Goal: Task Accomplishment & Management: Complete application form

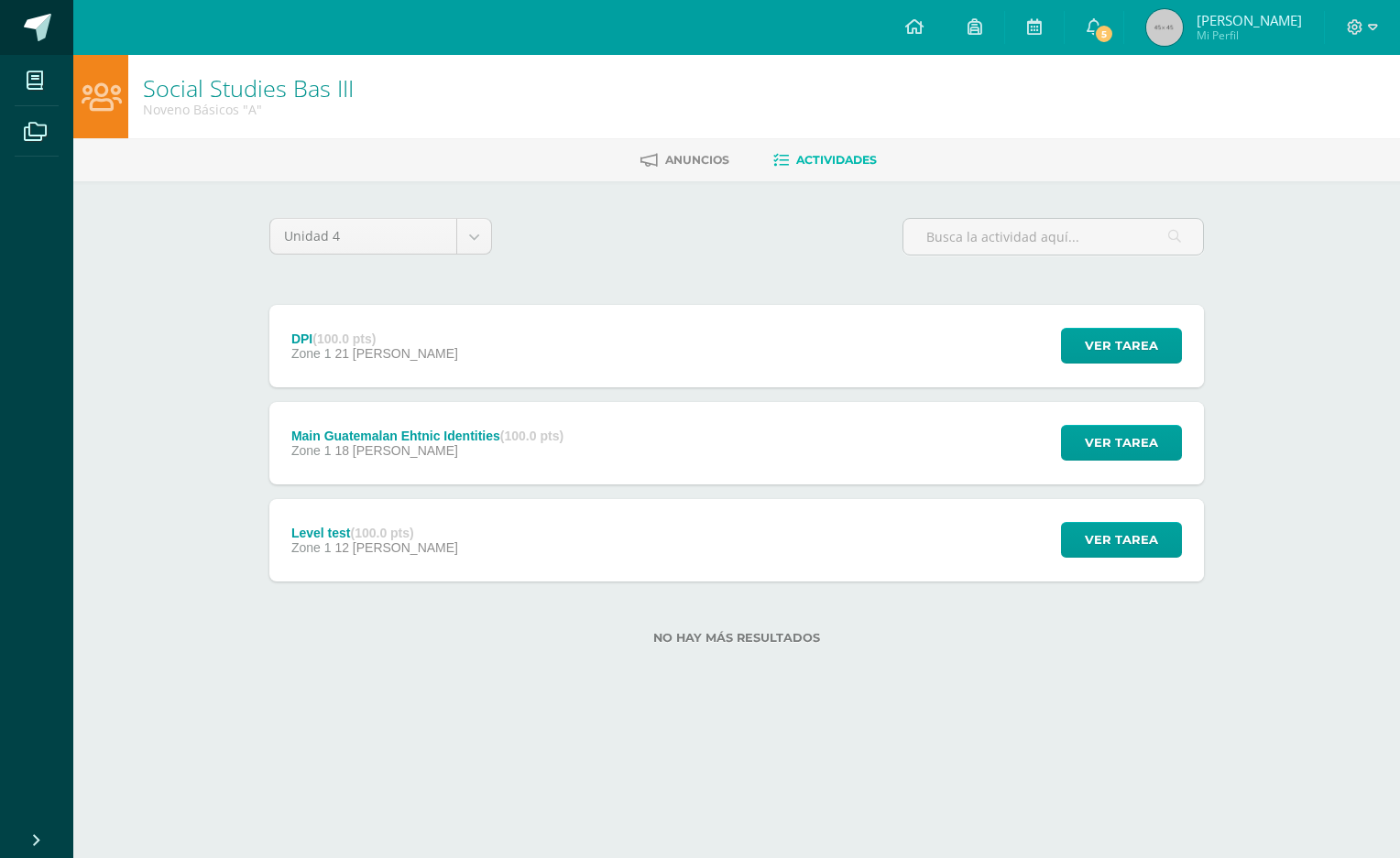
click at [62, 39] on span at bounding box center [101, 28] width 86 height 39
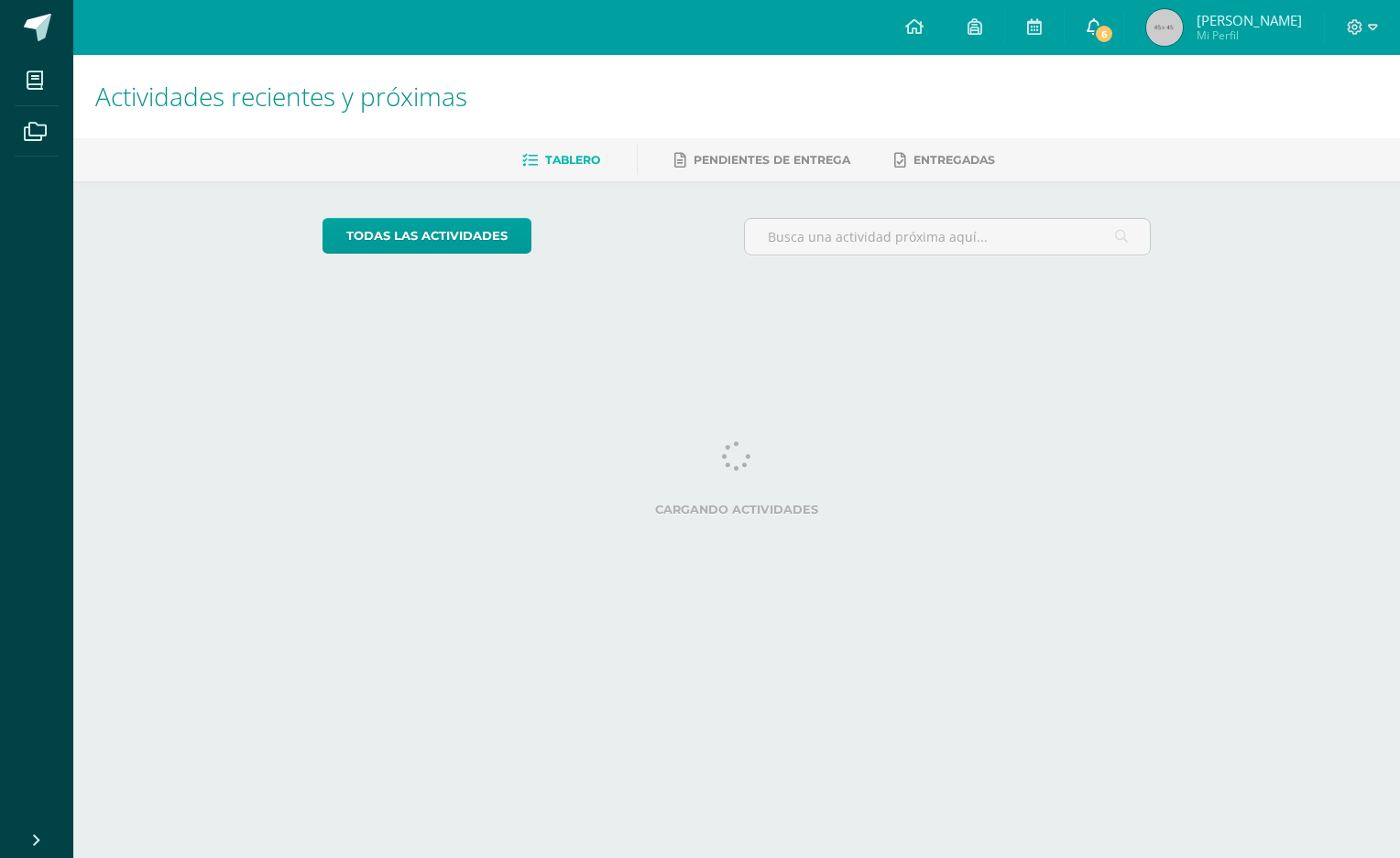
click at [1101, 18] on icon at bounding box center [1093, 26] width 15 height 17
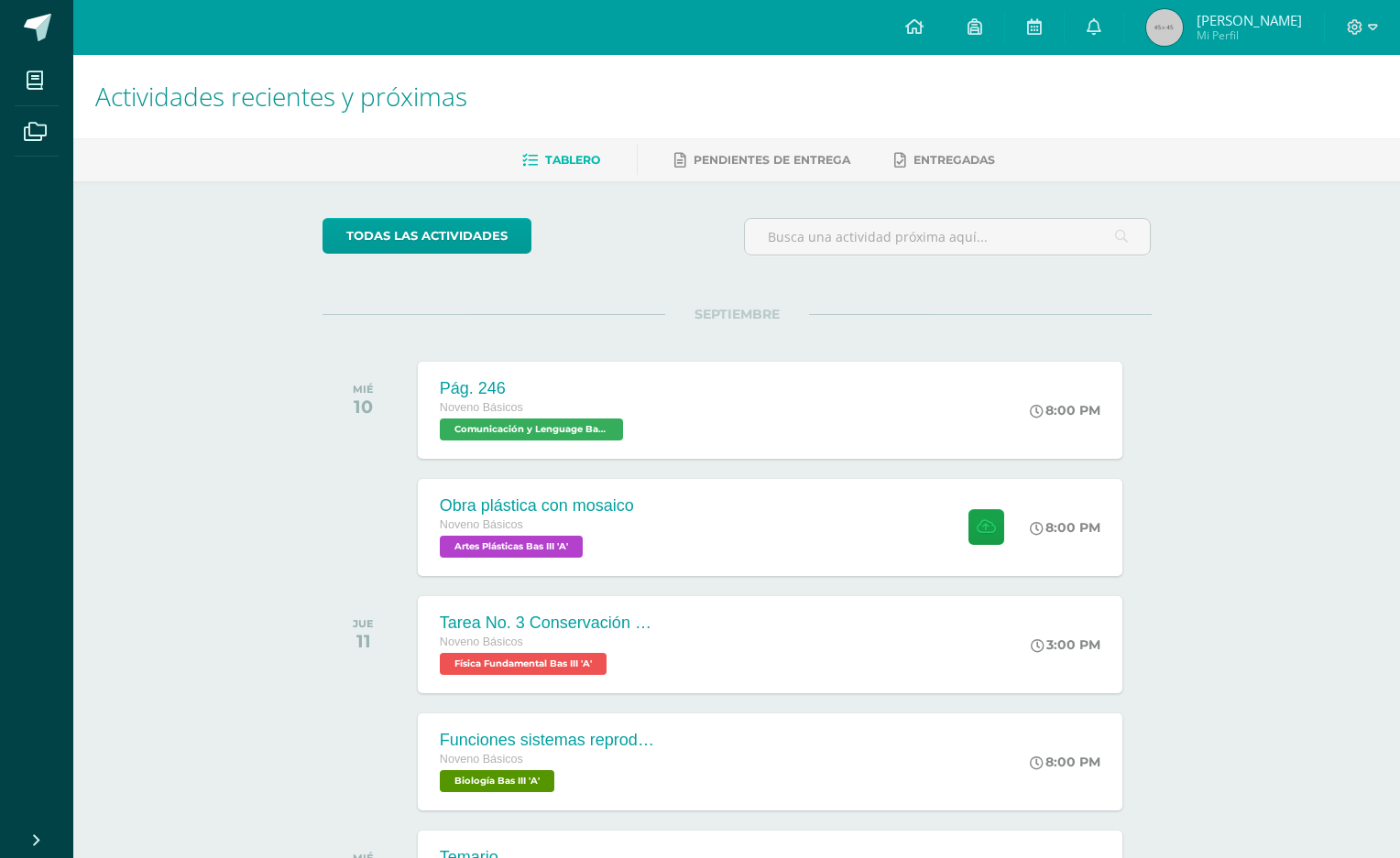
click at [652, 250] on div "todas las Actividades" at bounding box center [490, 244] width 352 height 52
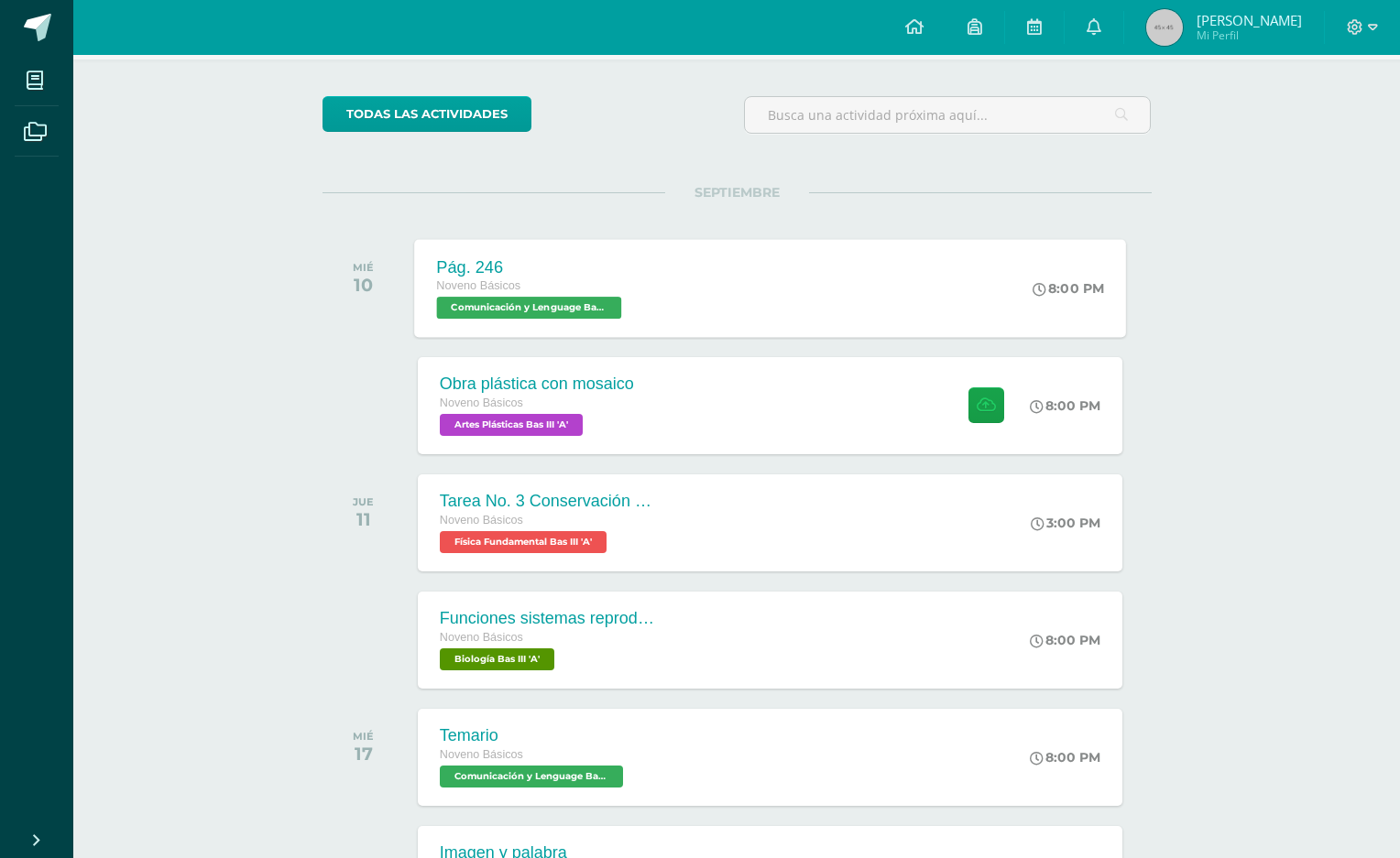
scroll to position [120, 0]
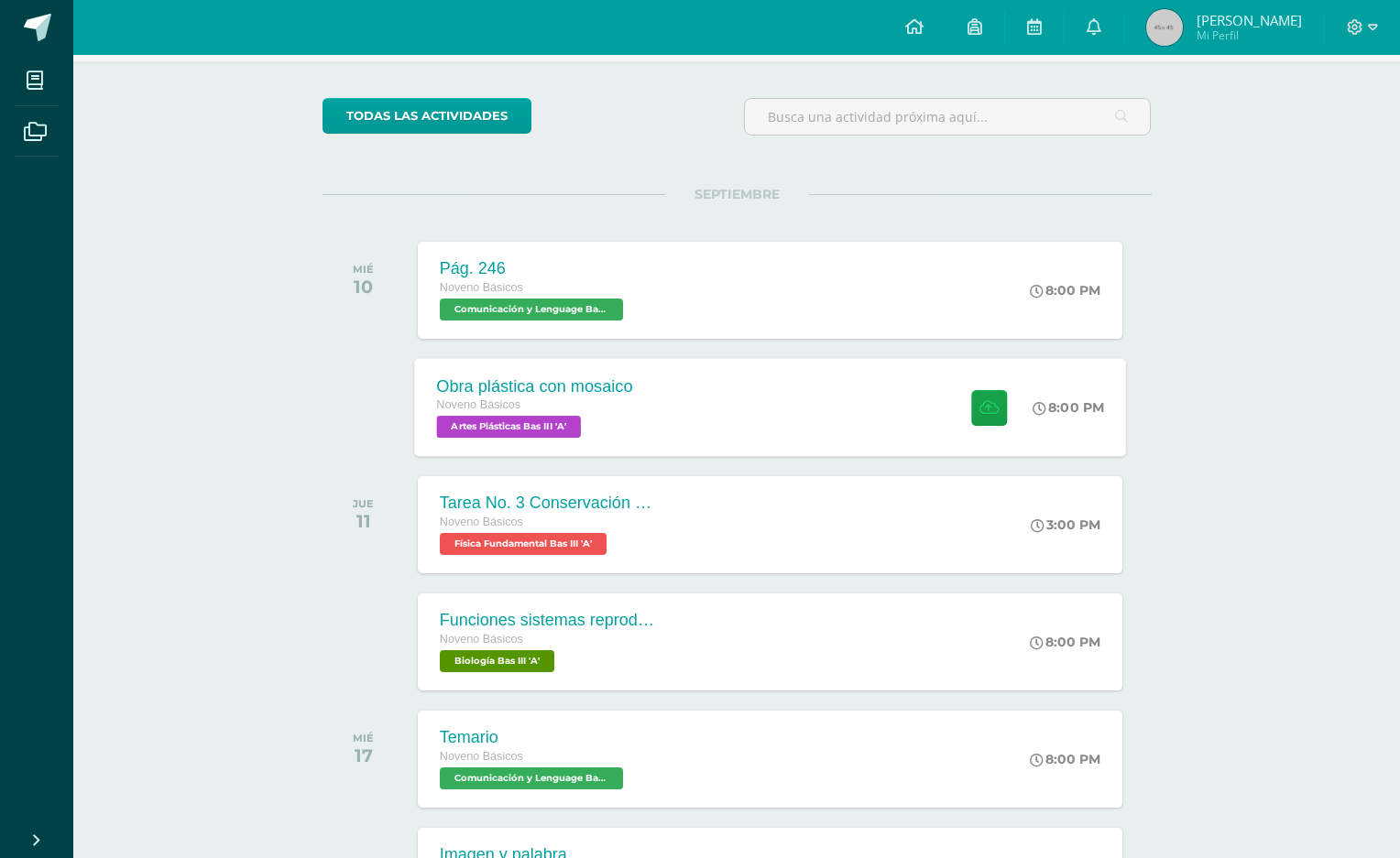
click at [852, 387] on div "Obra plástica con mosaico Noveno Básicos Artes Plásticas Bas III 'A' 8:00 PM Ob…" at bounding box center [769, 407] width 711 height 98
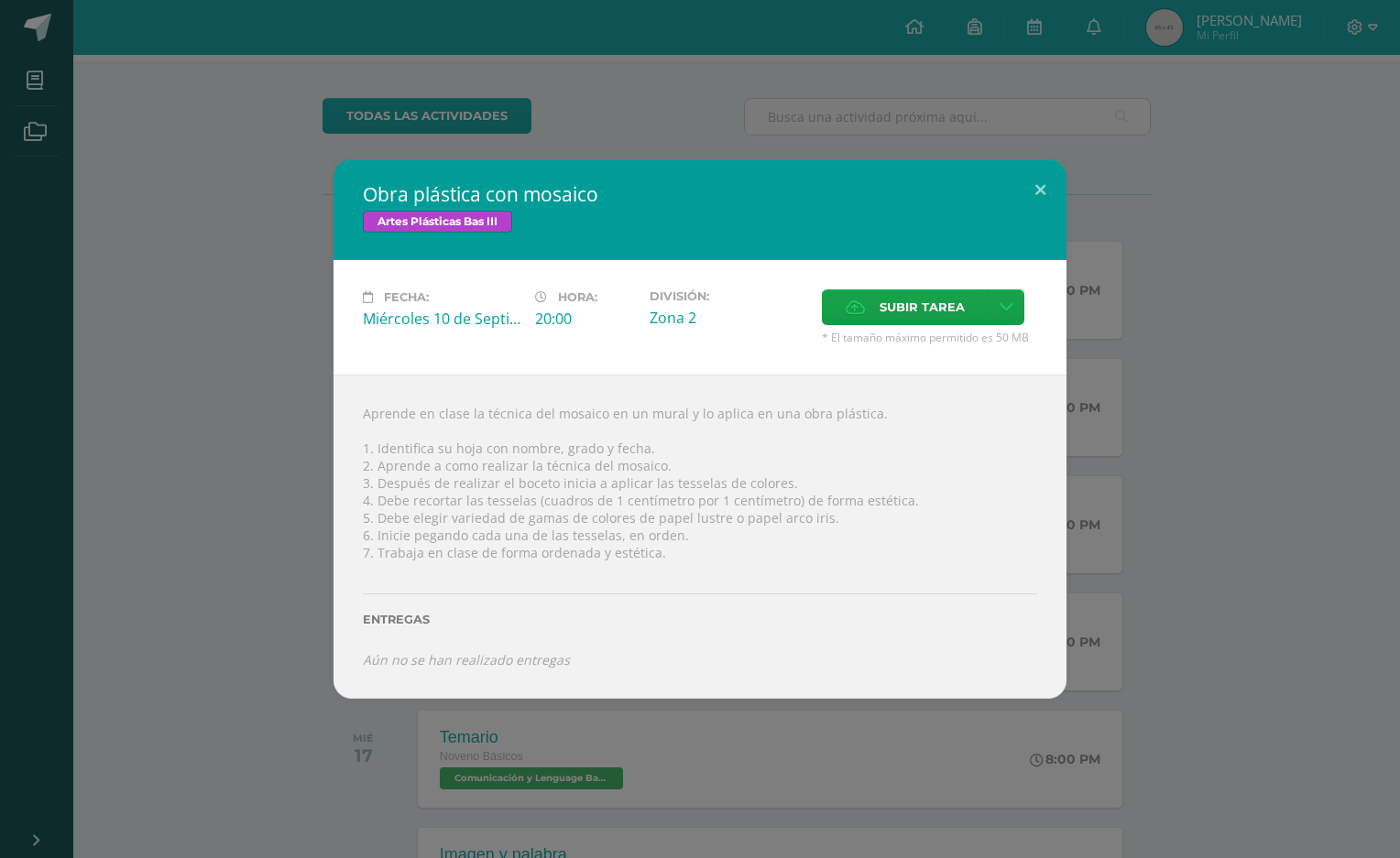
click at [834, 100] on div "Obra plástica con mosaico Artes Plásticas Bas III Fecha: Miércoles 10 de Septie…" at bounding box center [700, 429] width 1400 height 858
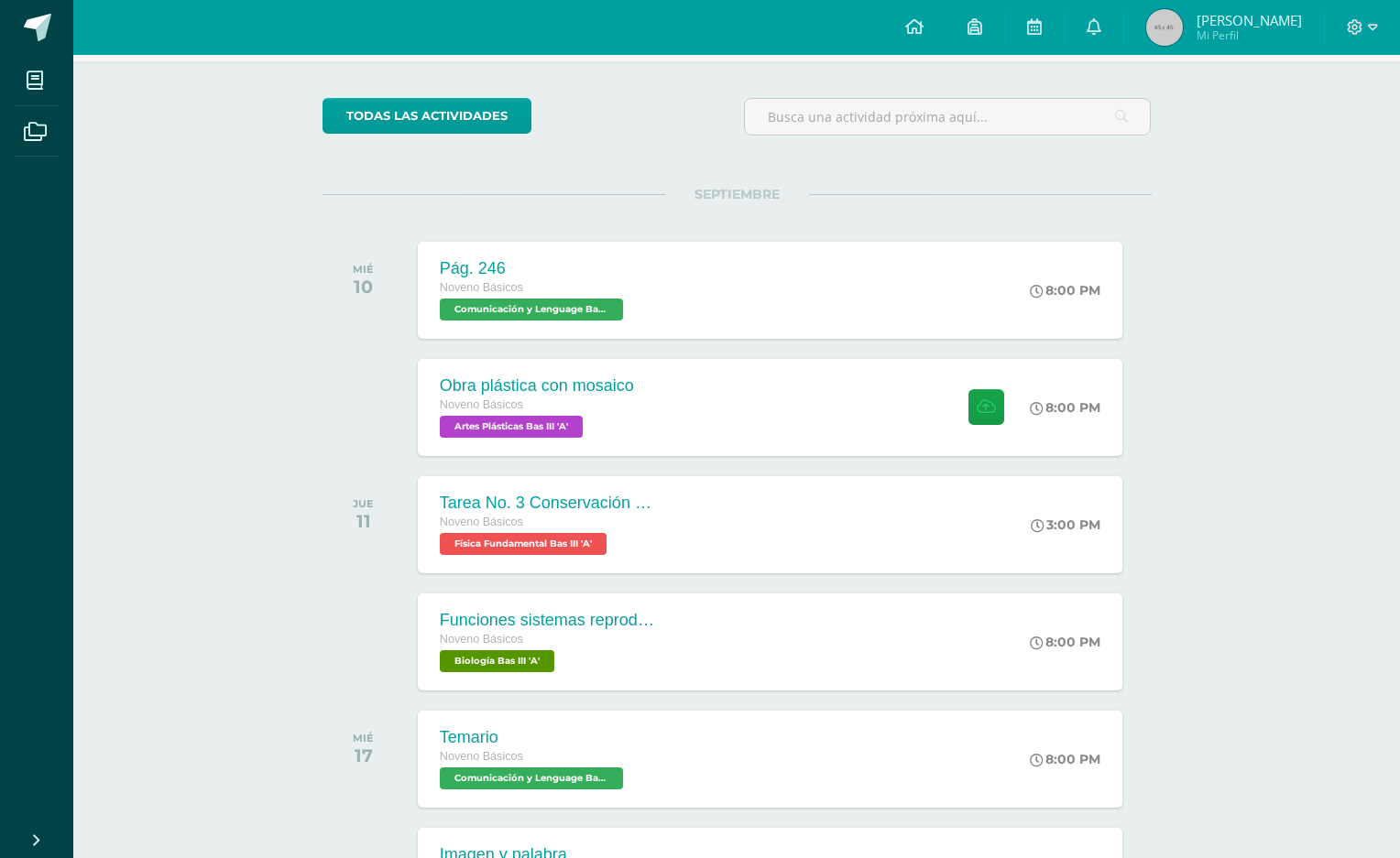
scroll to position [190, 0]
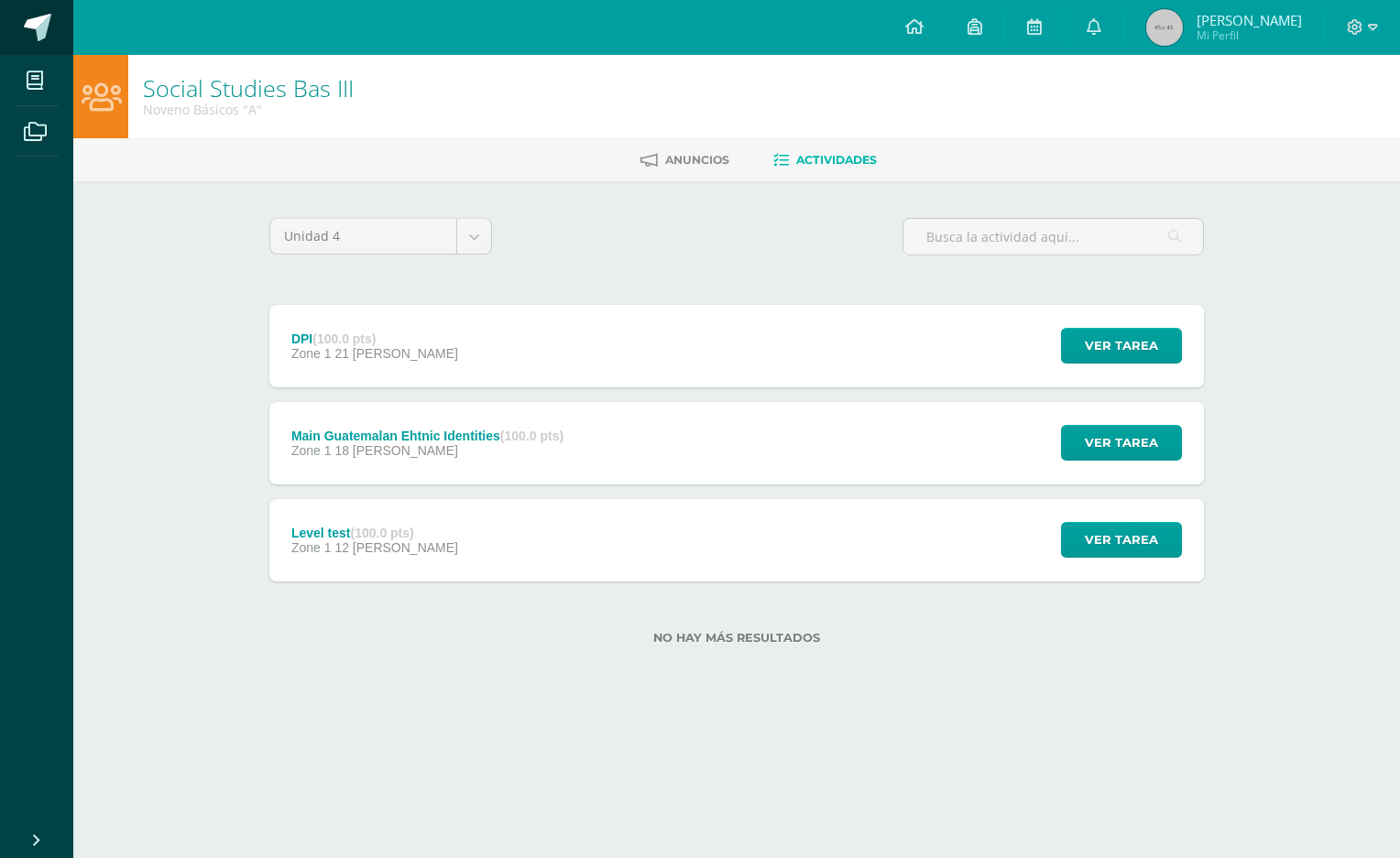
click at [33, 17] on span at bounding box center [38, 28] width 28 height 28
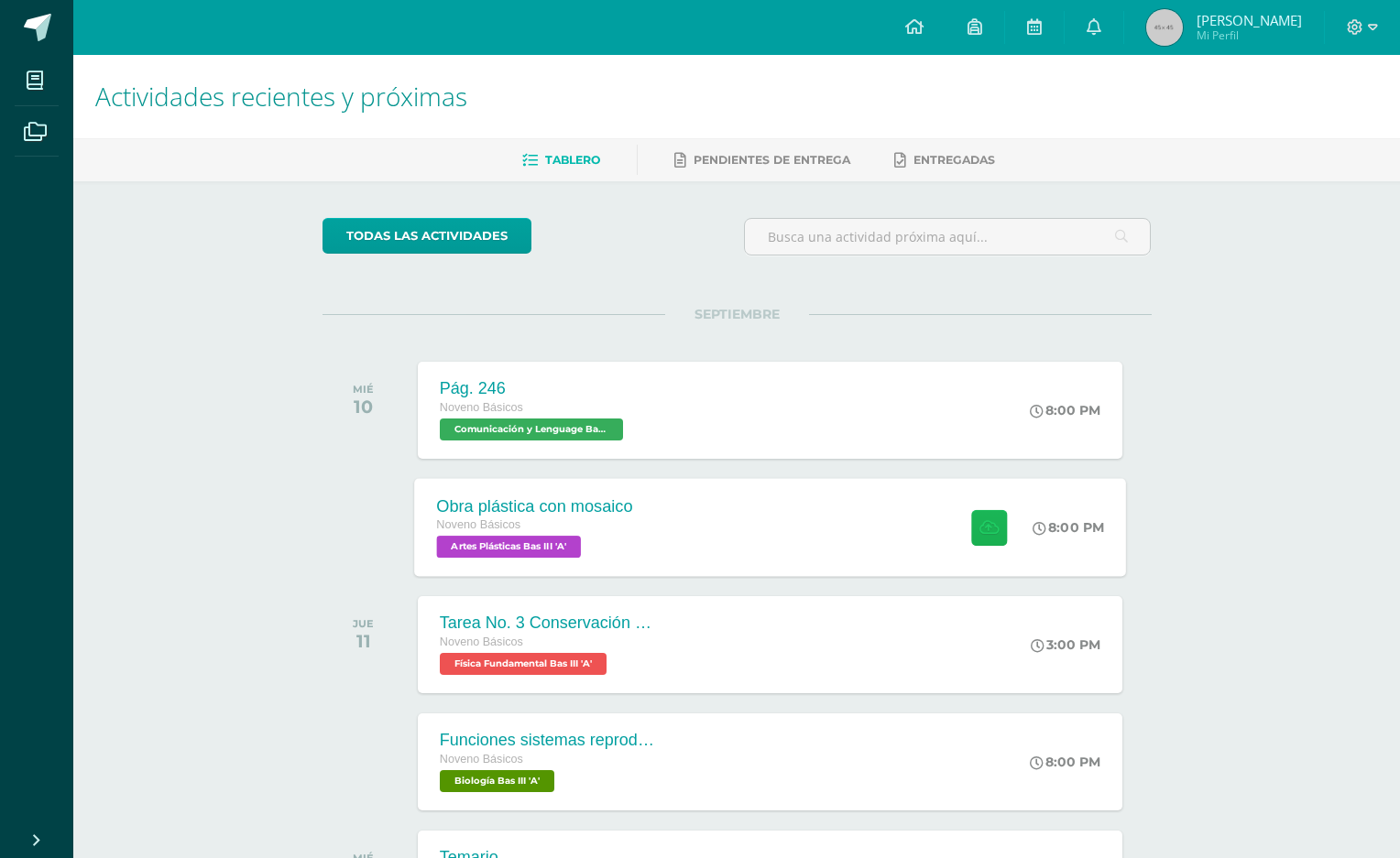
click at [994, 527] on button at bounding box center [988, 527] width 36 height 36
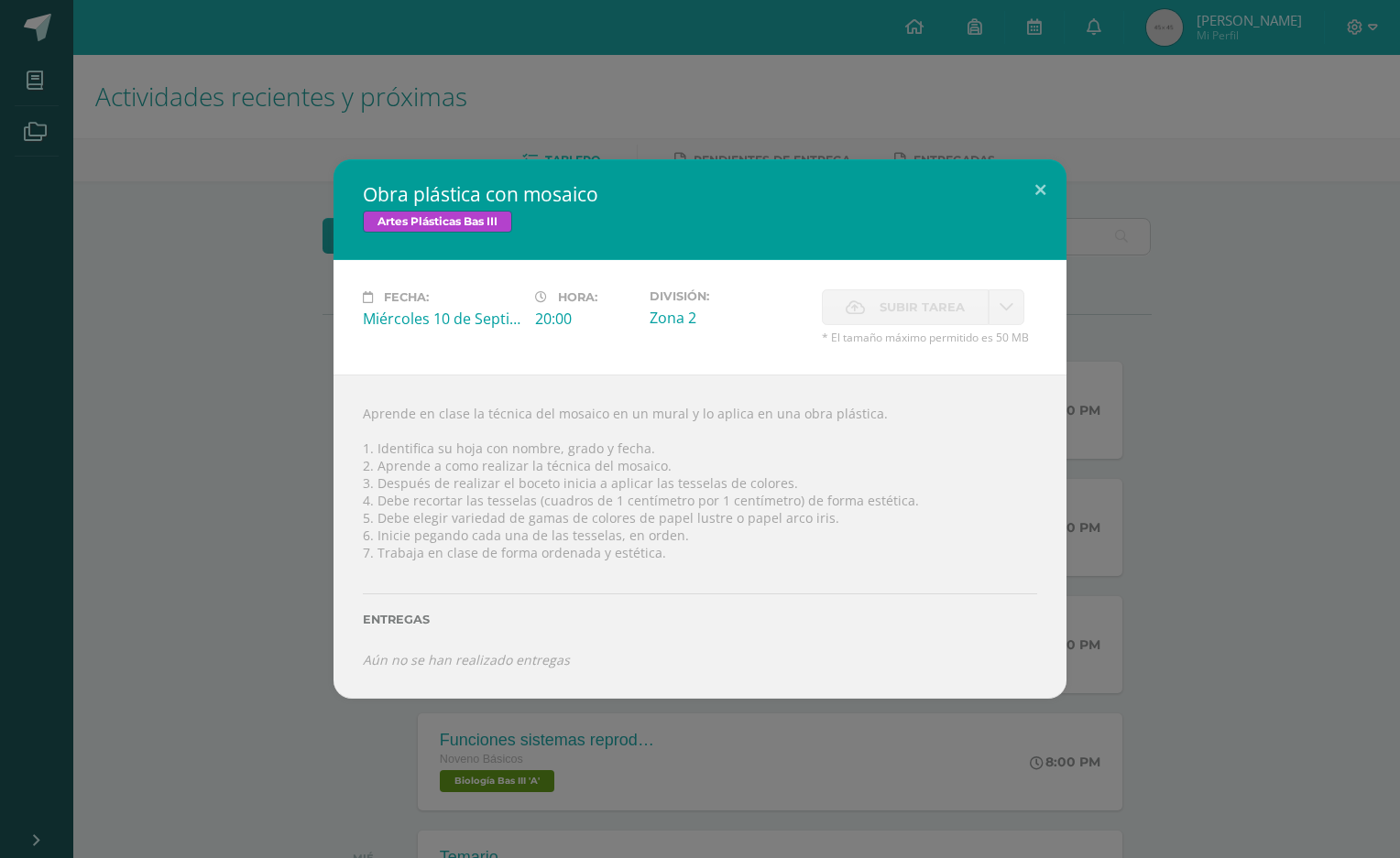
click at [911, 305] on span "Subir tarea" at bounding box center [921, 307] width 85 height 34
click at [870, 309] on label "Subir tarea" at bounding box center [905, 307] width 166 height 36
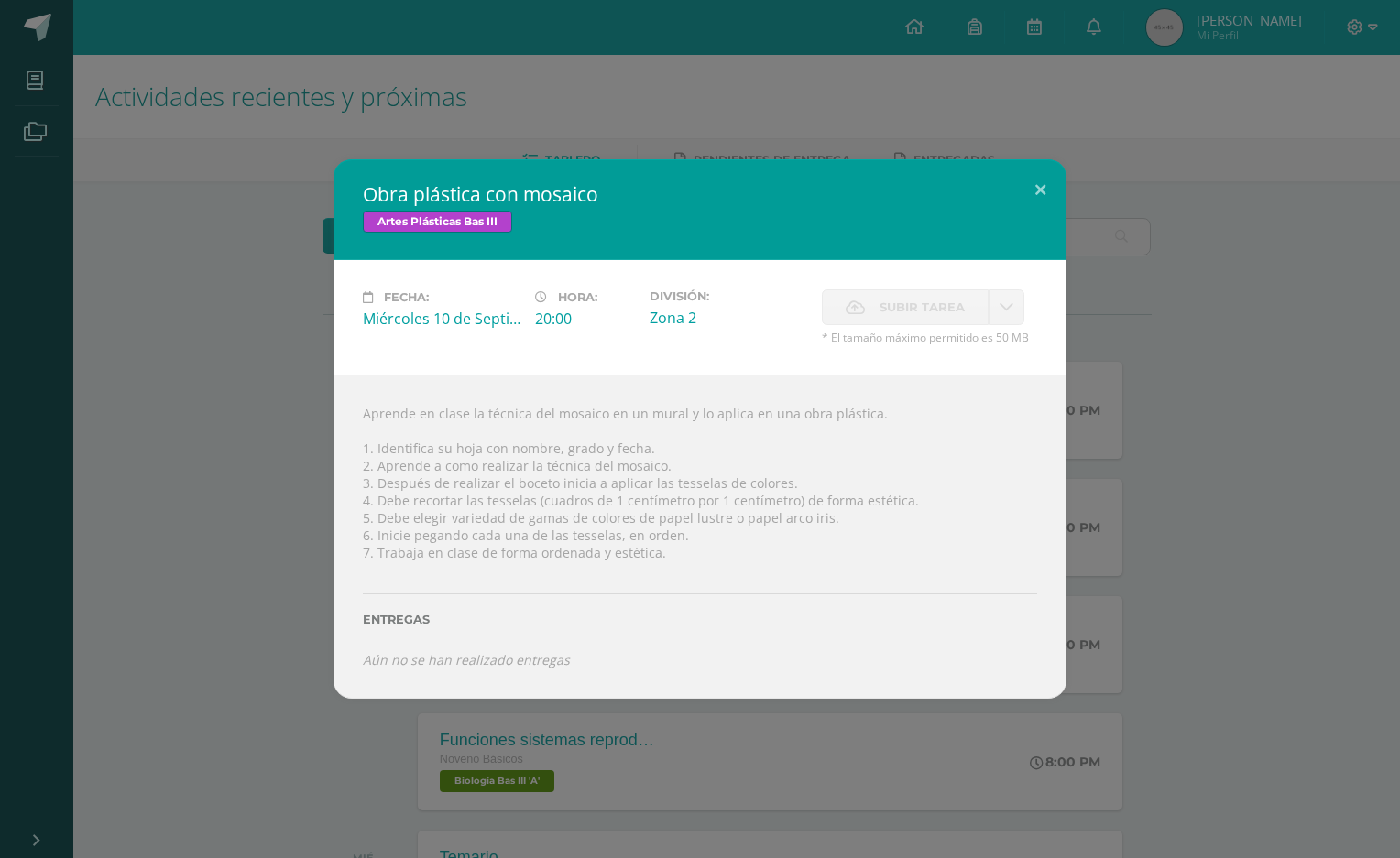
drag, startPoint x: 746, startPoint y: 320, endPoint x: 684, endPoint y: 325, distance: 62.2
click at [734, 321] on div "Zona 2" at bounding box center [728, 318] width 157 height 20
click at [628, 335] on div "Hora: 20:00" at bounding box center [584, 317] width 115 height 56
drag, startPoint x: 660, startPoint y: 321, endPoint x: 769, endPoint y: 312, distance: 109.4
click at [672, 321] on div "Zona 2" at bounding box center [728, 318] width 157 height 20
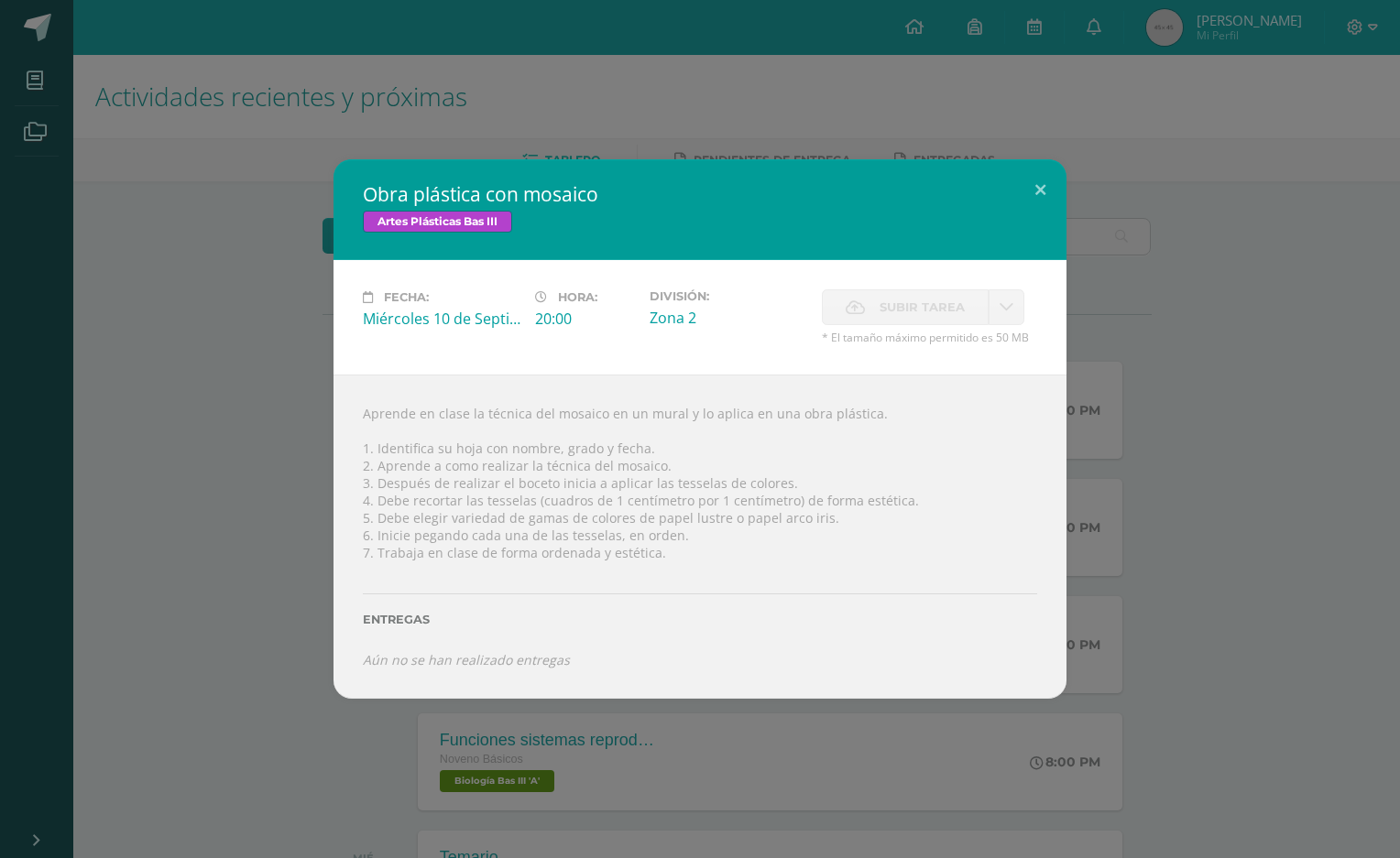
click at [856, 312] on icon at bounding box center [854, 307] width 19 height 12
click at [881, 309] on span "Subir tarea" at bounding box center [921, 307] width 85 height 34
click at [711, 8] on div "Obra plástica con mosaico Artes Plásticas Bas III Fecha: Miércoles 10 de Septie…" at bounding box center [700, 429] width 1400 height 858
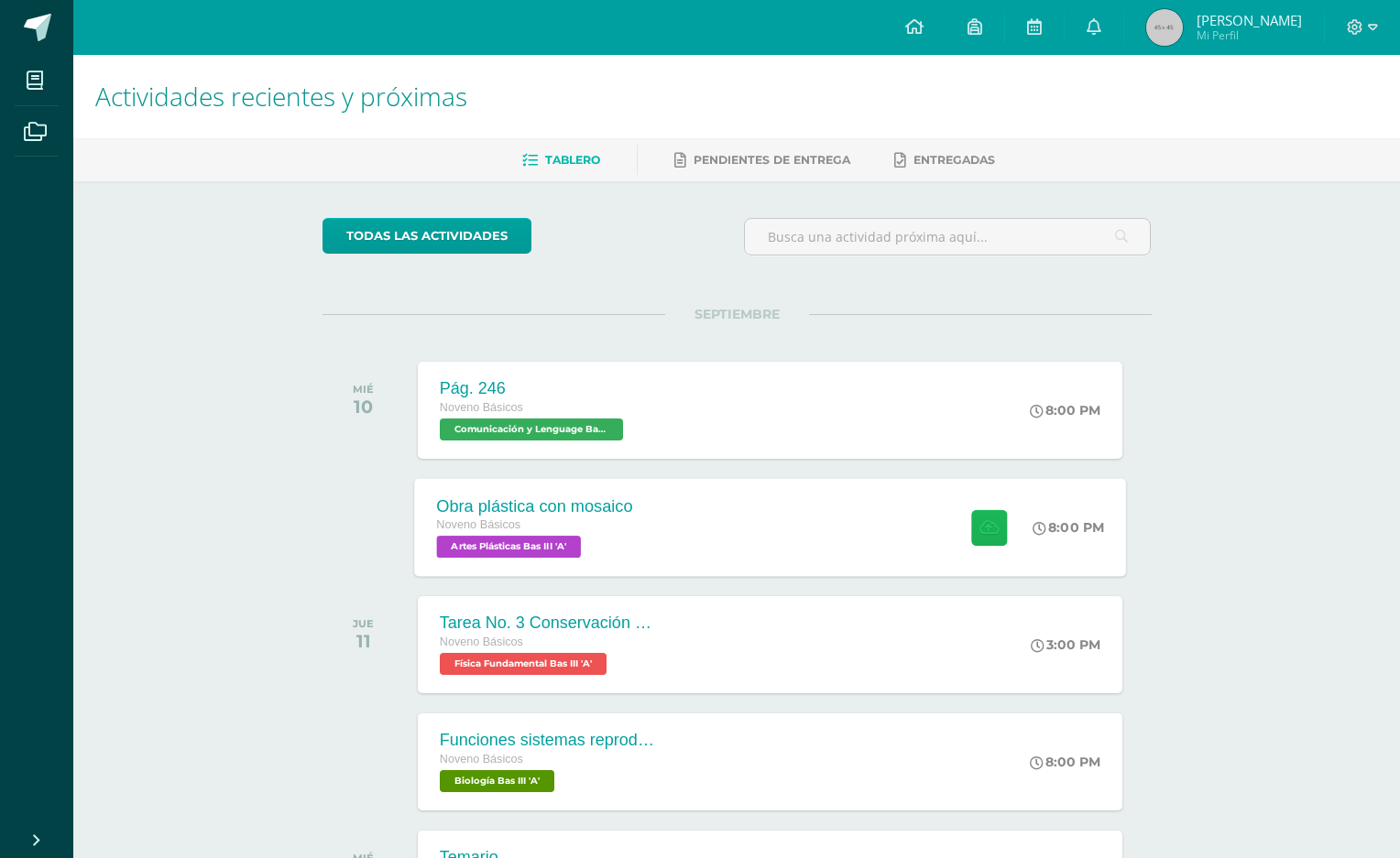
click at [998, 528] on button at bounding box center [988, 527] width 36 height 36
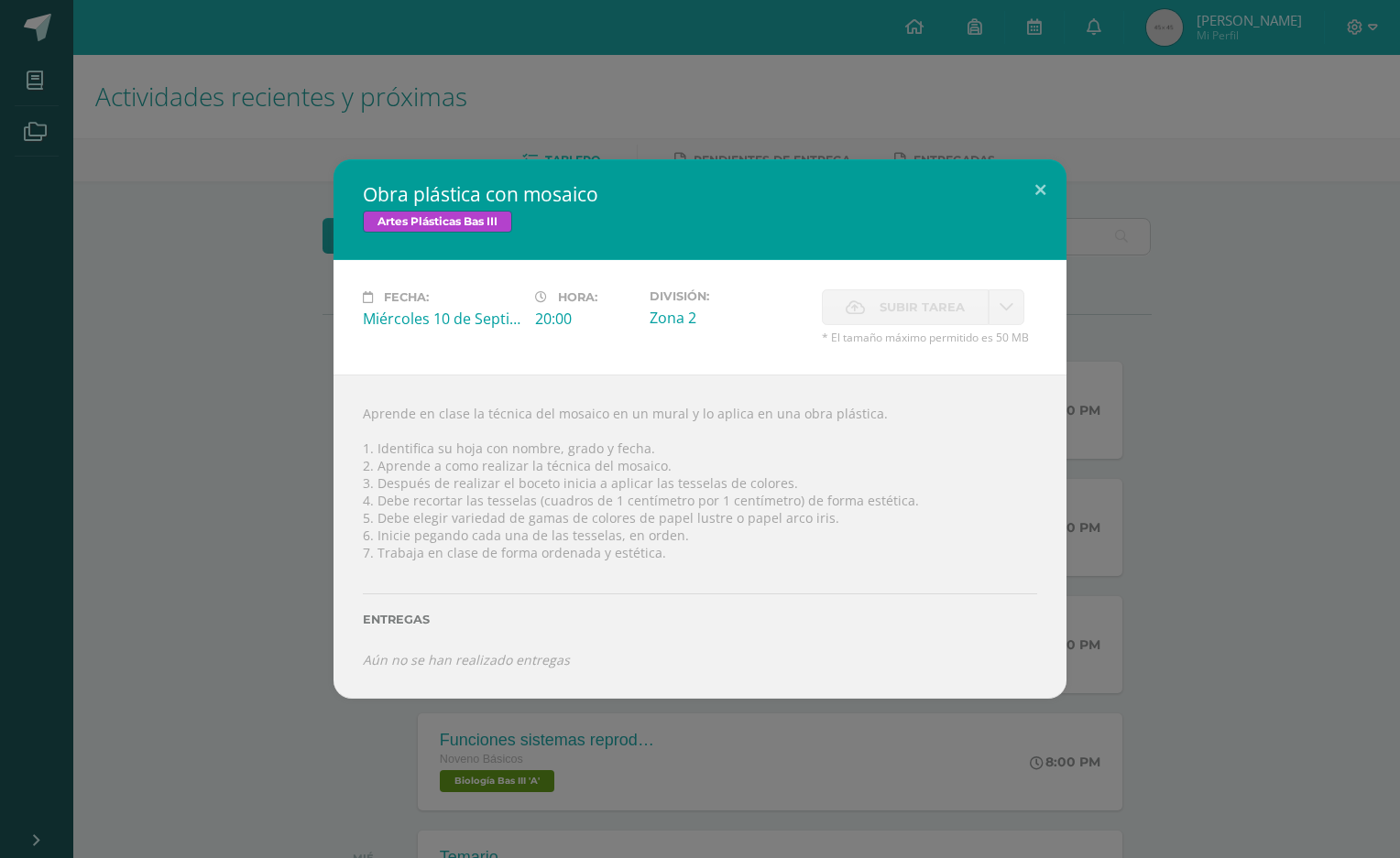
click at [890, 312] on span "Subir tarea" at bounding box center [921, 307] width 85 height 34
click at [467, 120] on div "Obra plástica con mosaico Artes Plásticas Bas III Fecha: Miércoles 10 de Septie…" at bounding box center [700, 429] width 1400 height 858
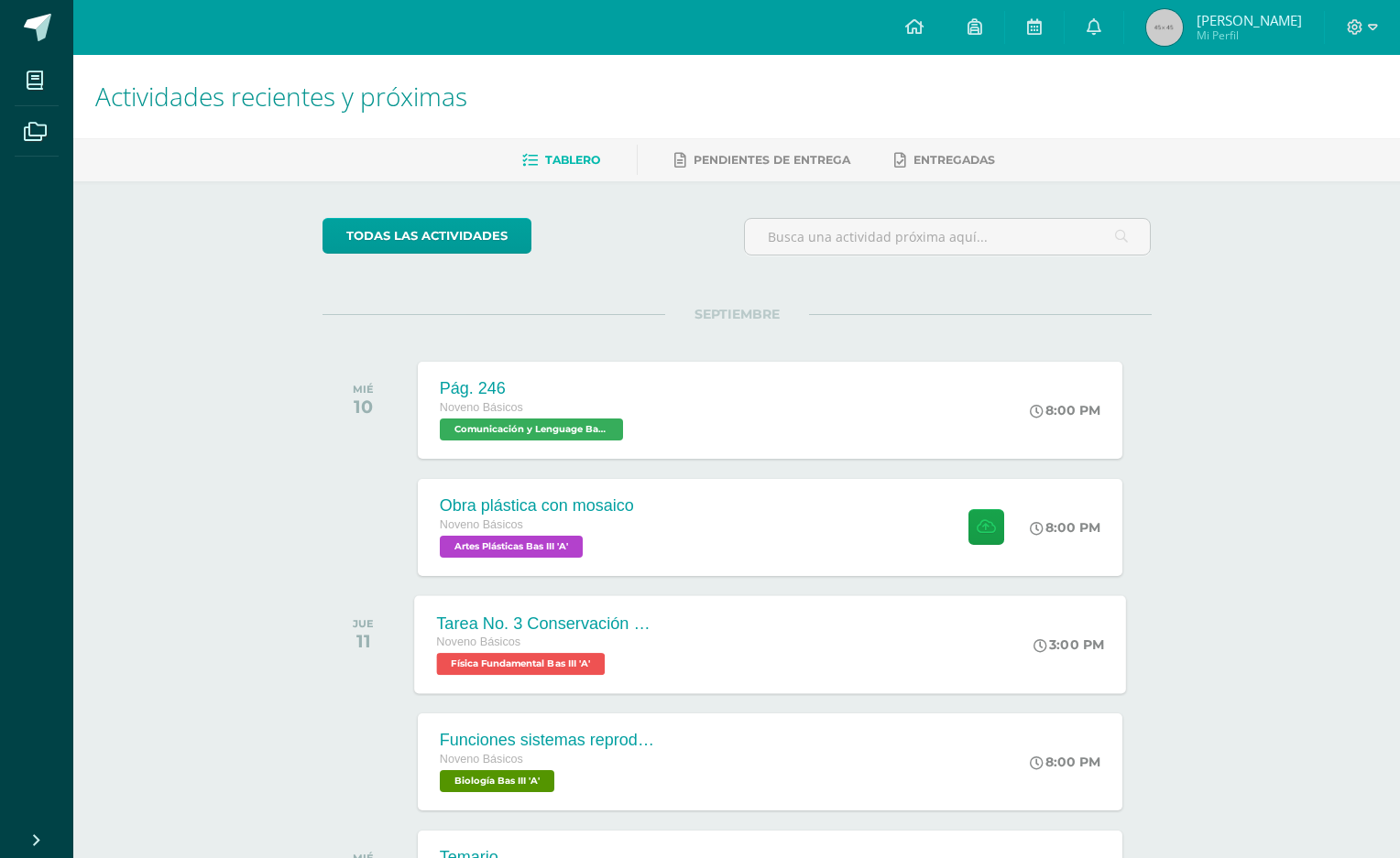
click at [548, 621] on div "Tarea No. 3 Conservación de la Energía" at bounding box center [547, 623] width 221 height 19
